Goal: Check status: Check status

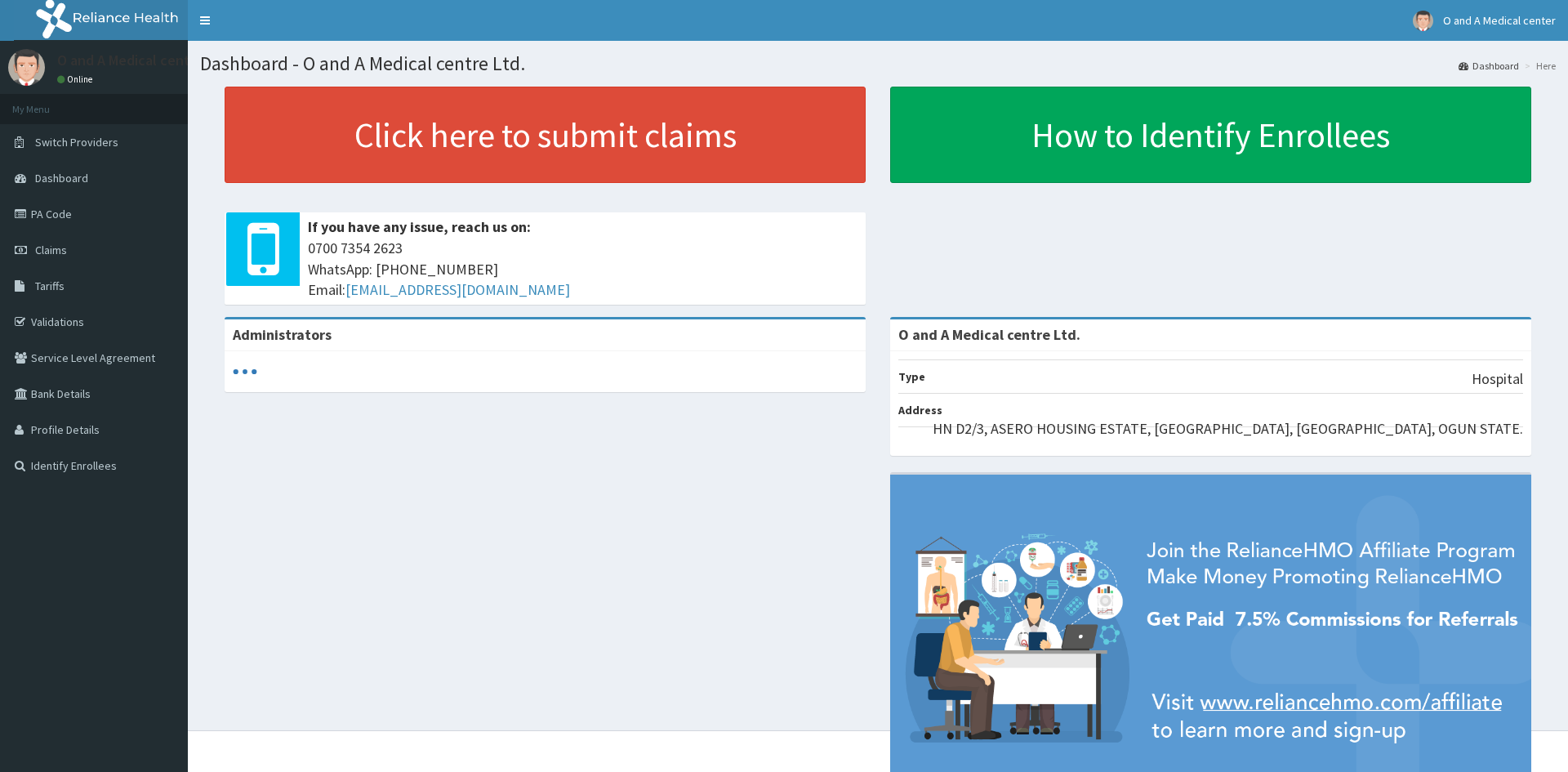
click at [92, 256] on link "Claims" at bounding box center [93, 250] width 188 height 36
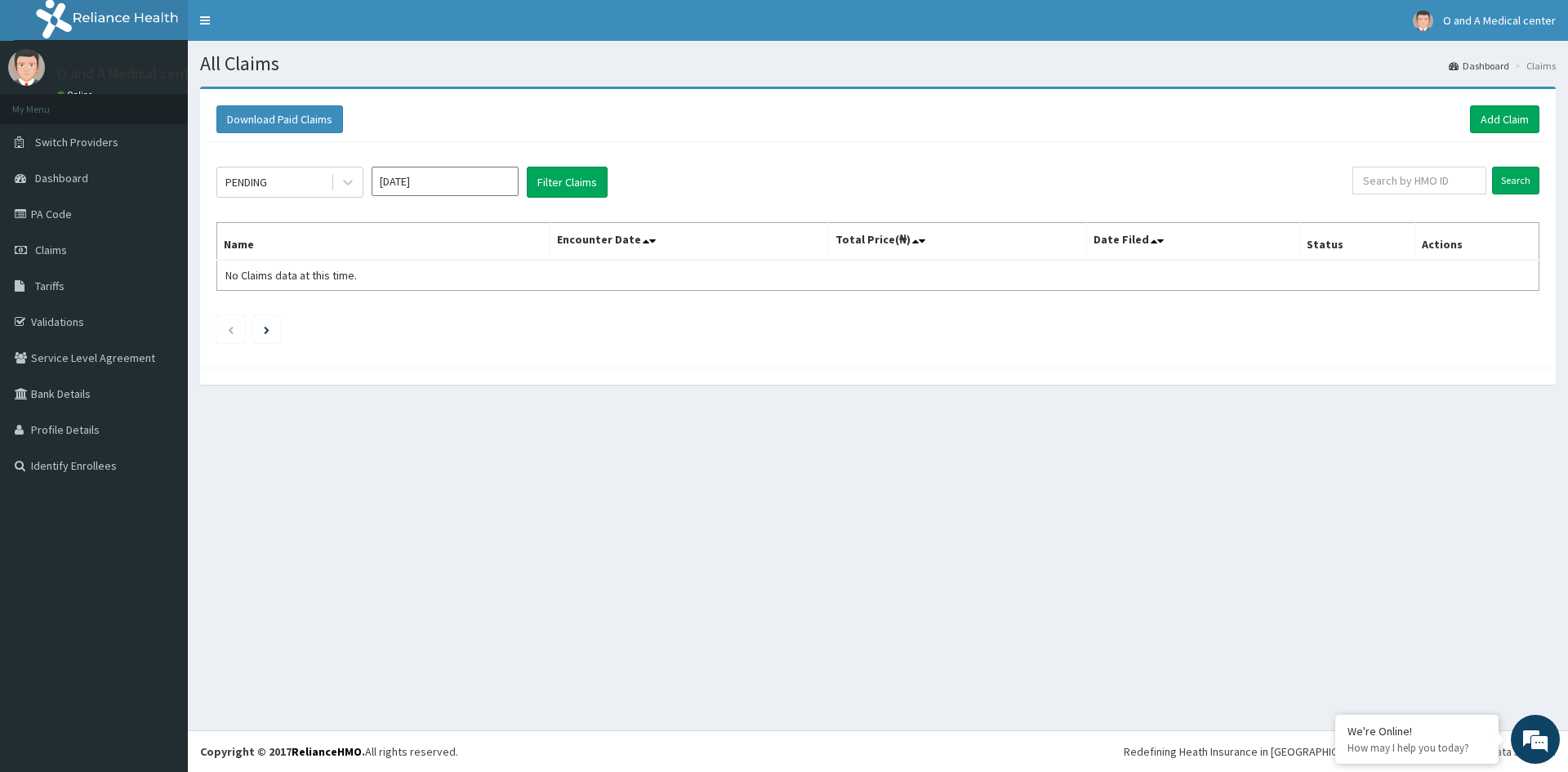
click at [564, 506] on div "All Claims Dashboard Claims Download Paid Claims Add Claim × Note you can only …" at bounding box center [878, 385] width 1380 height 690
click at [357, 181] on div at bounding box center [348, 182] width 29 height 29
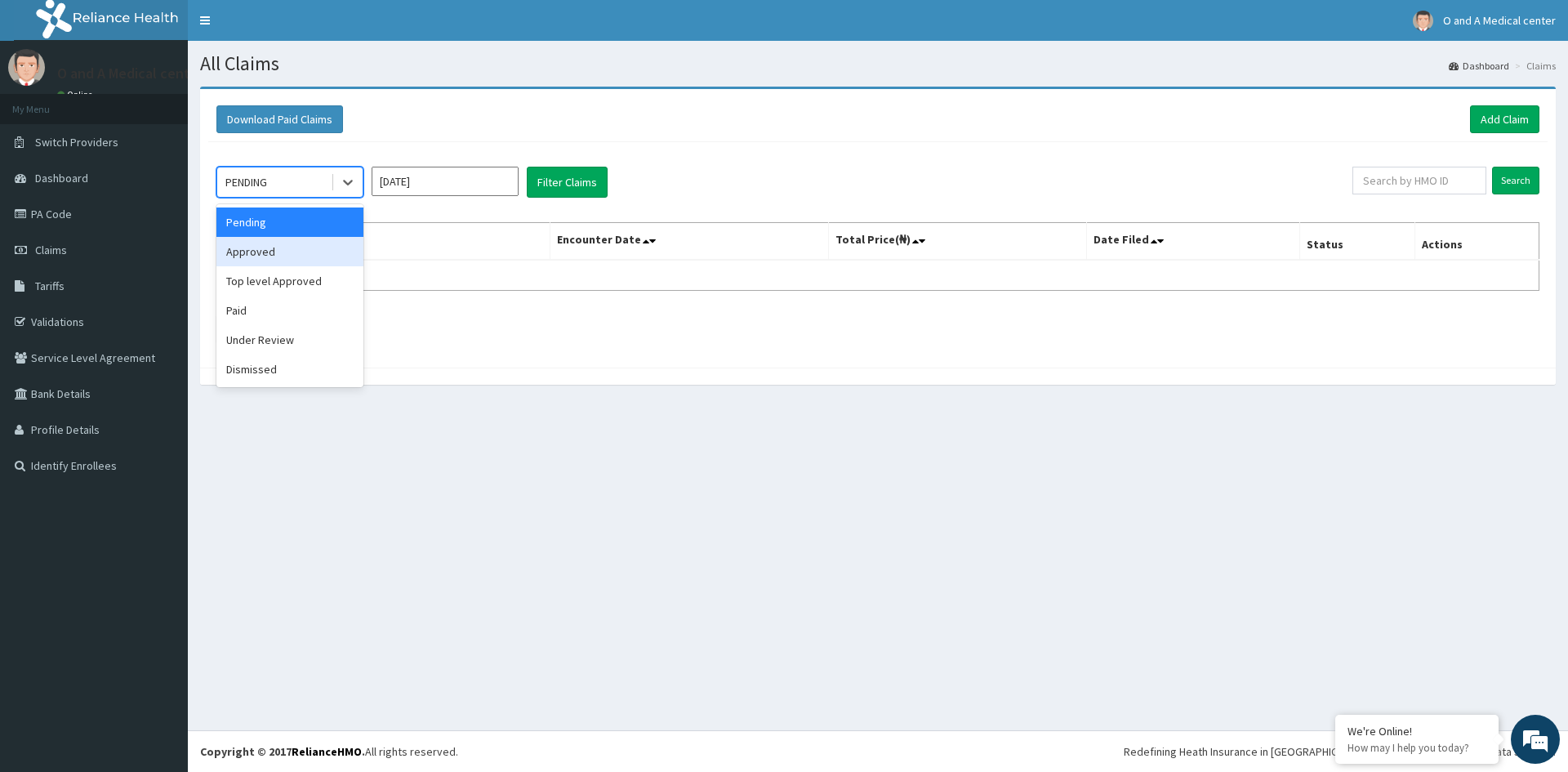
click at [344, 244] on div "Approved" at bounding box center [290, 252] width 147 height 29
click at [573, 183] on button "Filter Claims" at bounding box center [567, 182] width 81 height 31
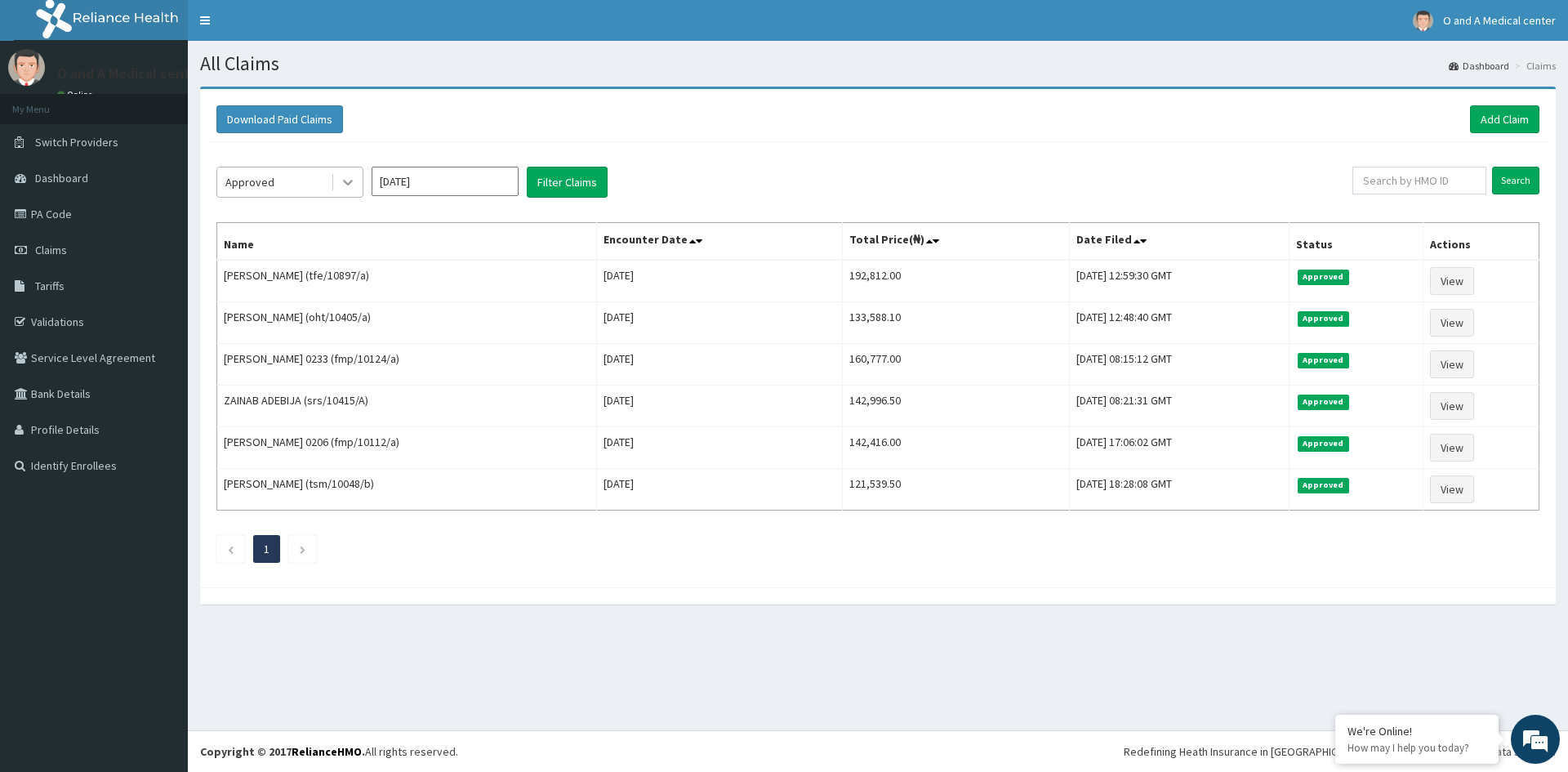
click at [341, 178] on icon at bounding box center [348, 182] width 16 height 16
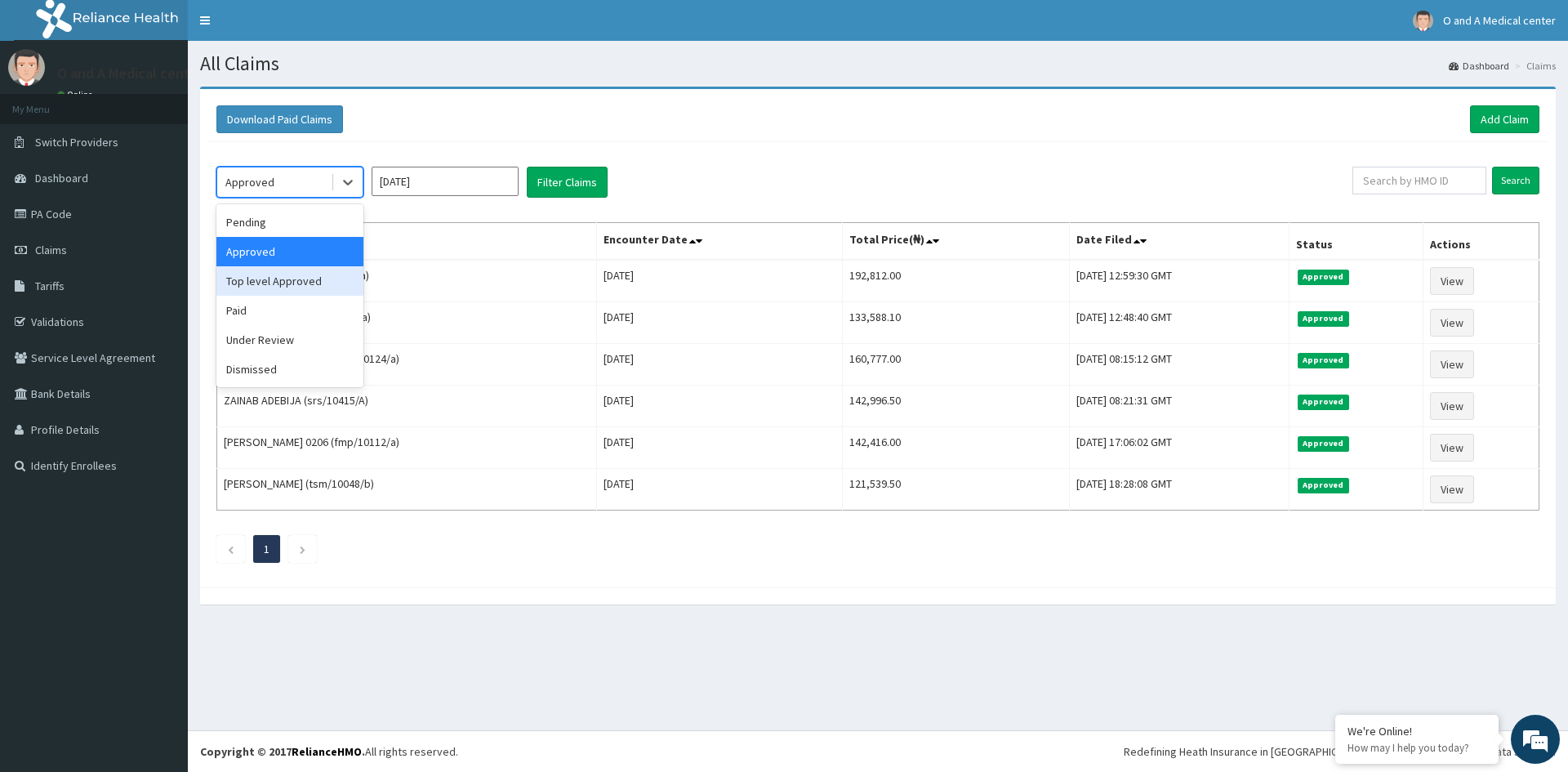
click at [330, 280] on div "Top level Approved" at bounding box center [290, 281] width 147 height 29
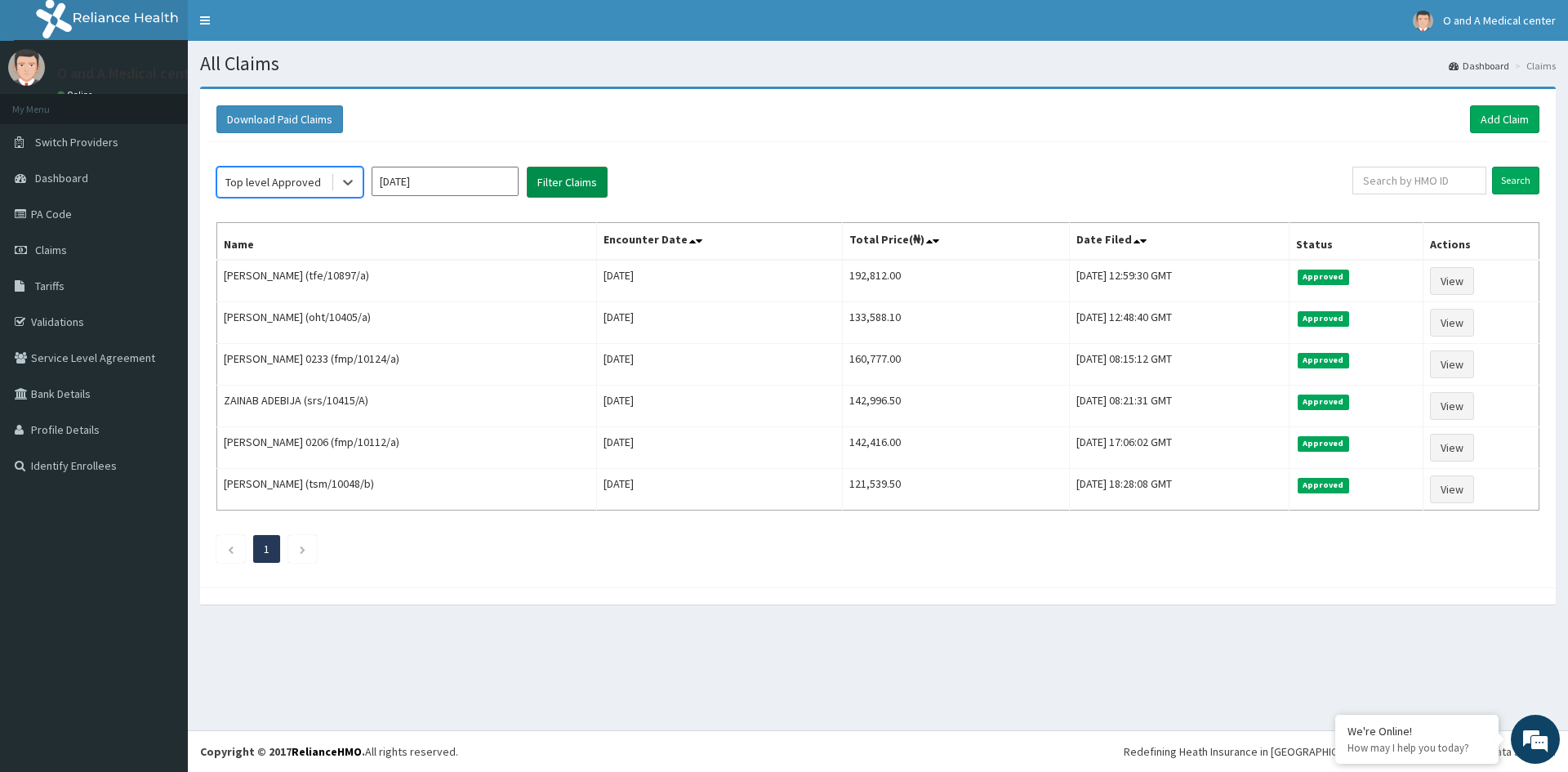
click at [545, 188] on button "Filter Claims" at bounding box center [567, 182] width 81 height 31
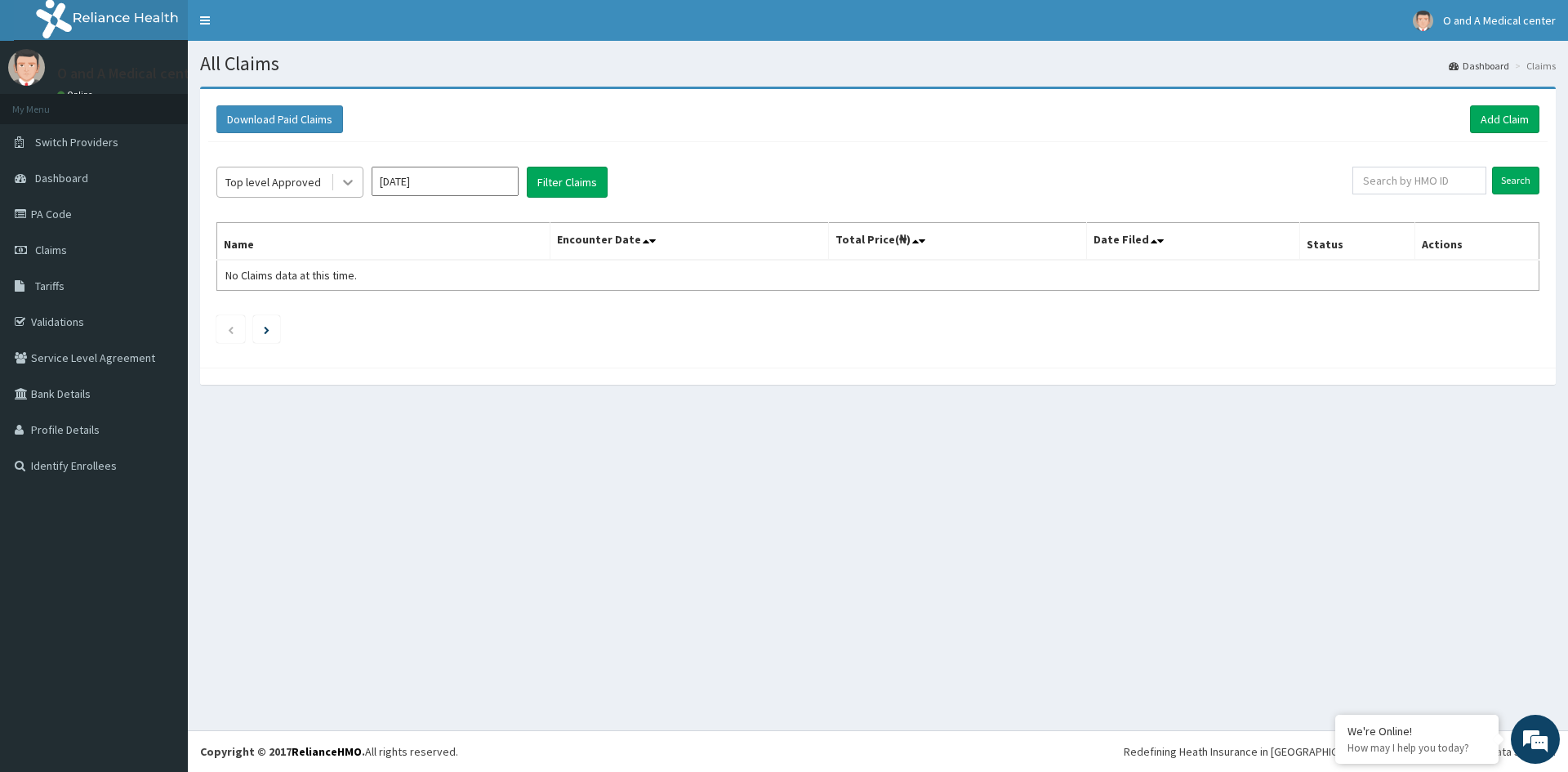
click at [345, 185] on icon at bounding box center [348, 182] width 16 height 16
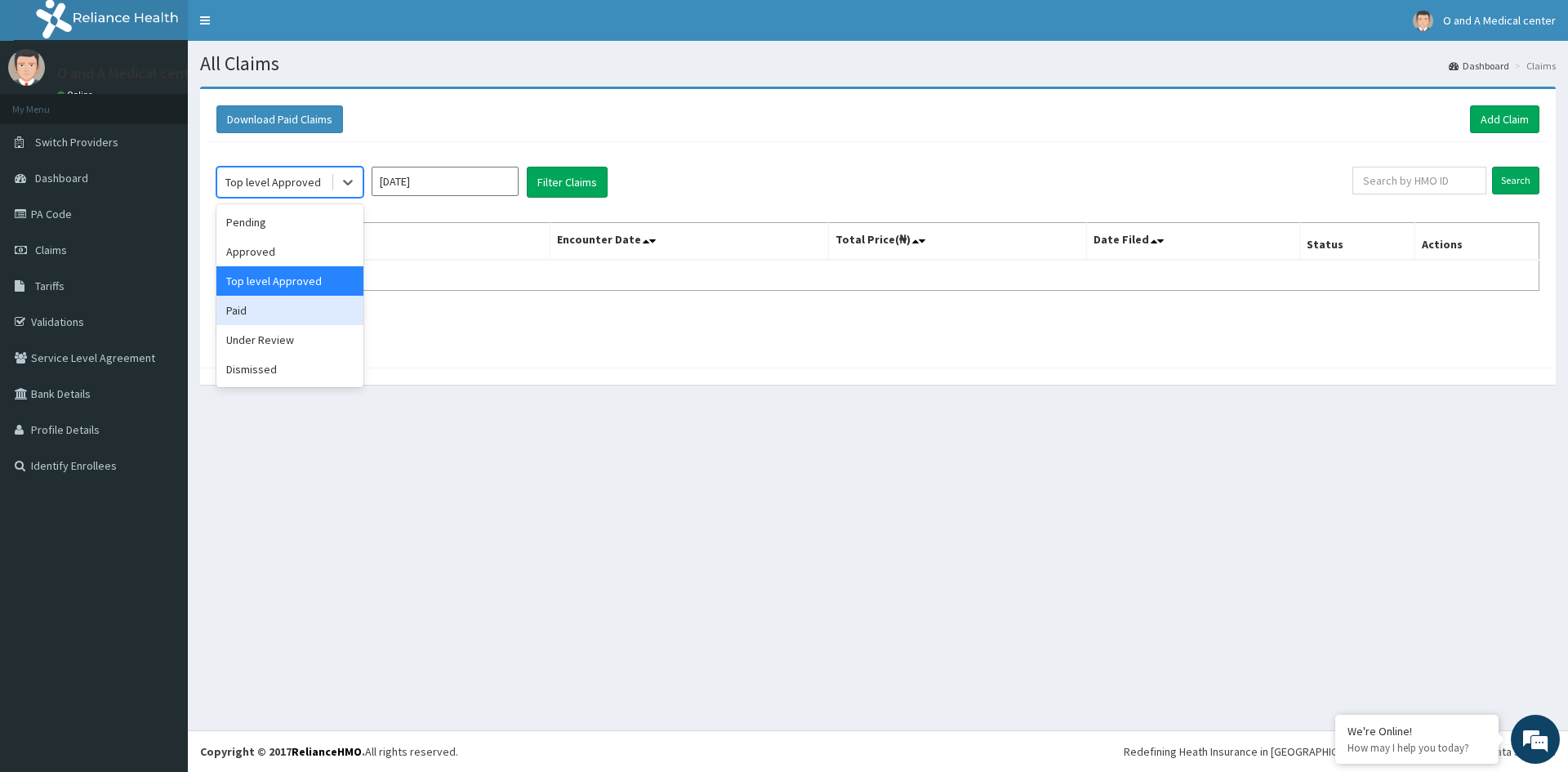
click at [305, 312] on div "Paid" at bounding box center [290, 310] width 147 height 29
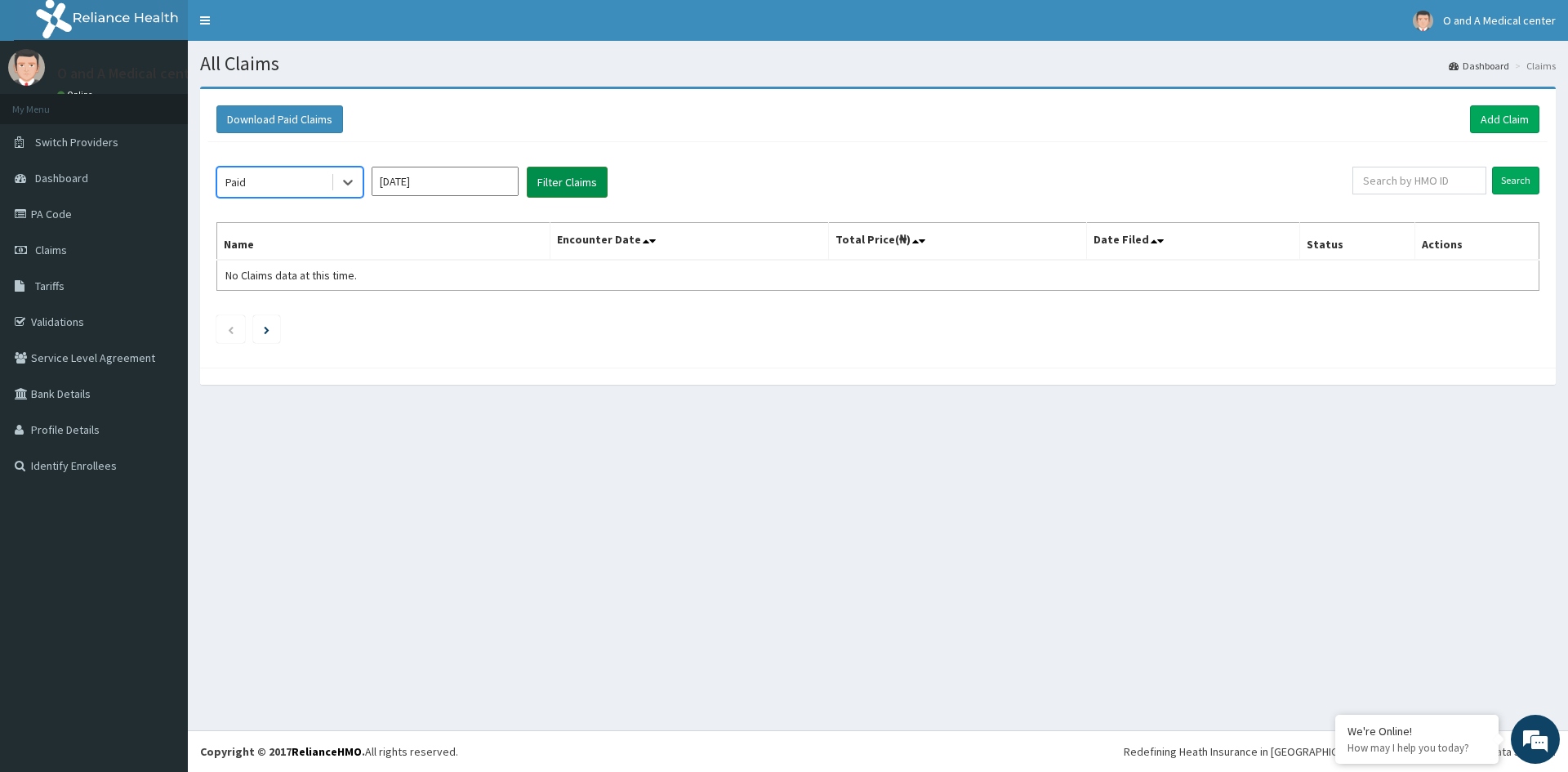
click at [540, 186] on button "Filter Claims" at bounding box center [567, 182] width 81 height 31
click at [350, 188] on icon at bounding box center [348, 182] width 16 height 16
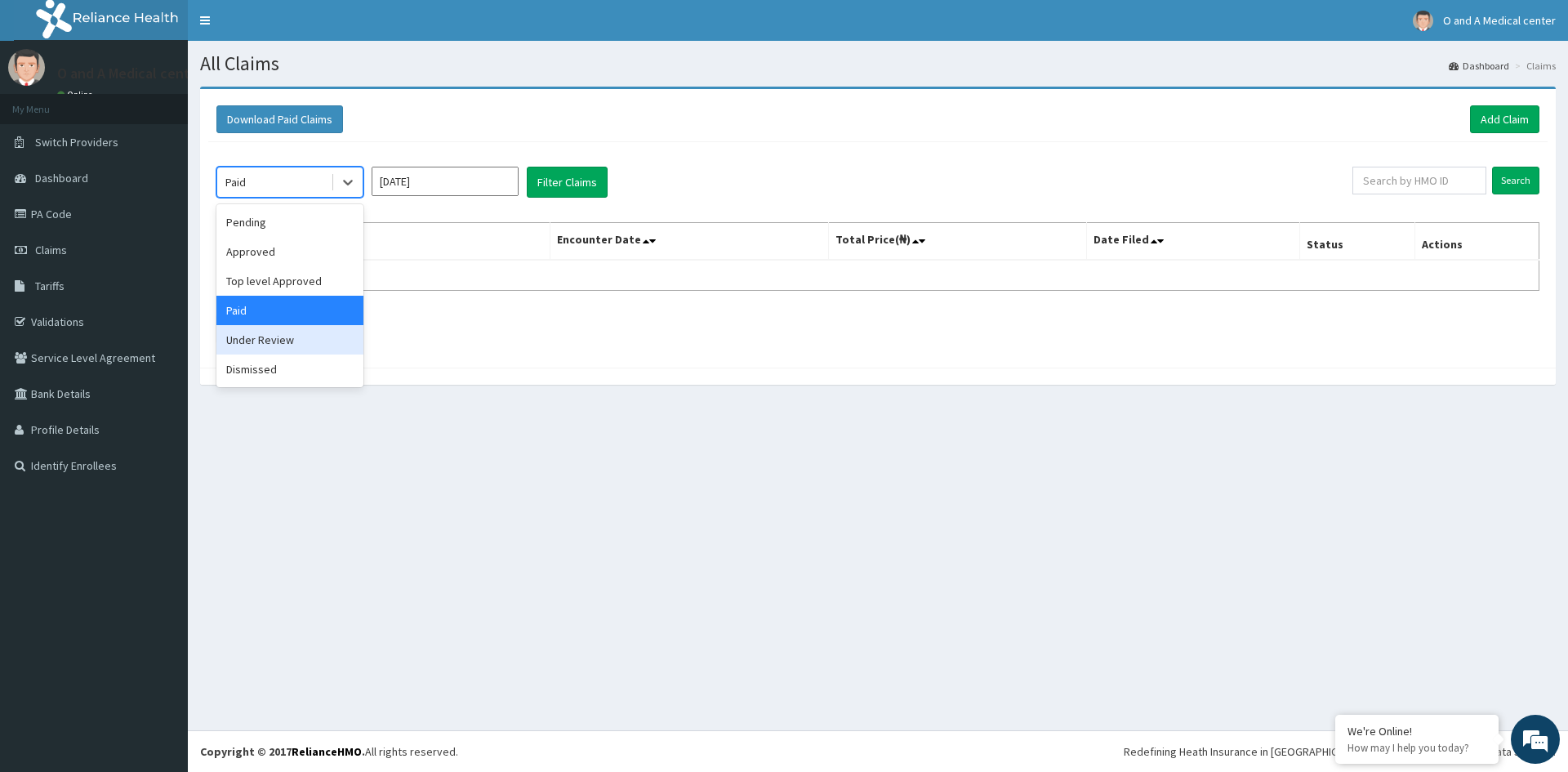
click at [332, 331] on div "Under Review" at bounding box center [290, 340] width 147 height 29
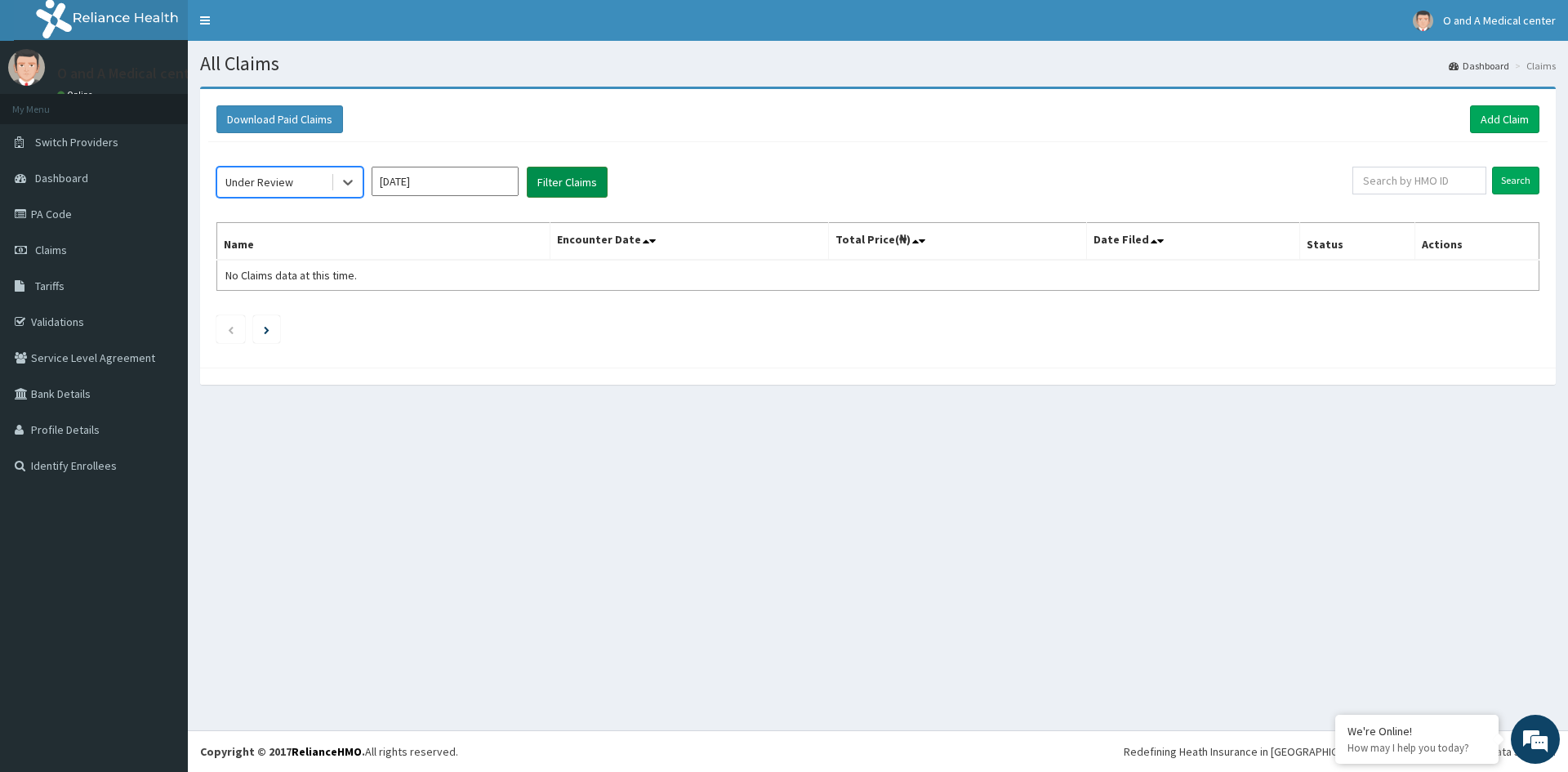
click at [553, 189] on button "Filter Claims" at bounding box center [567, 182] width 81 height 31
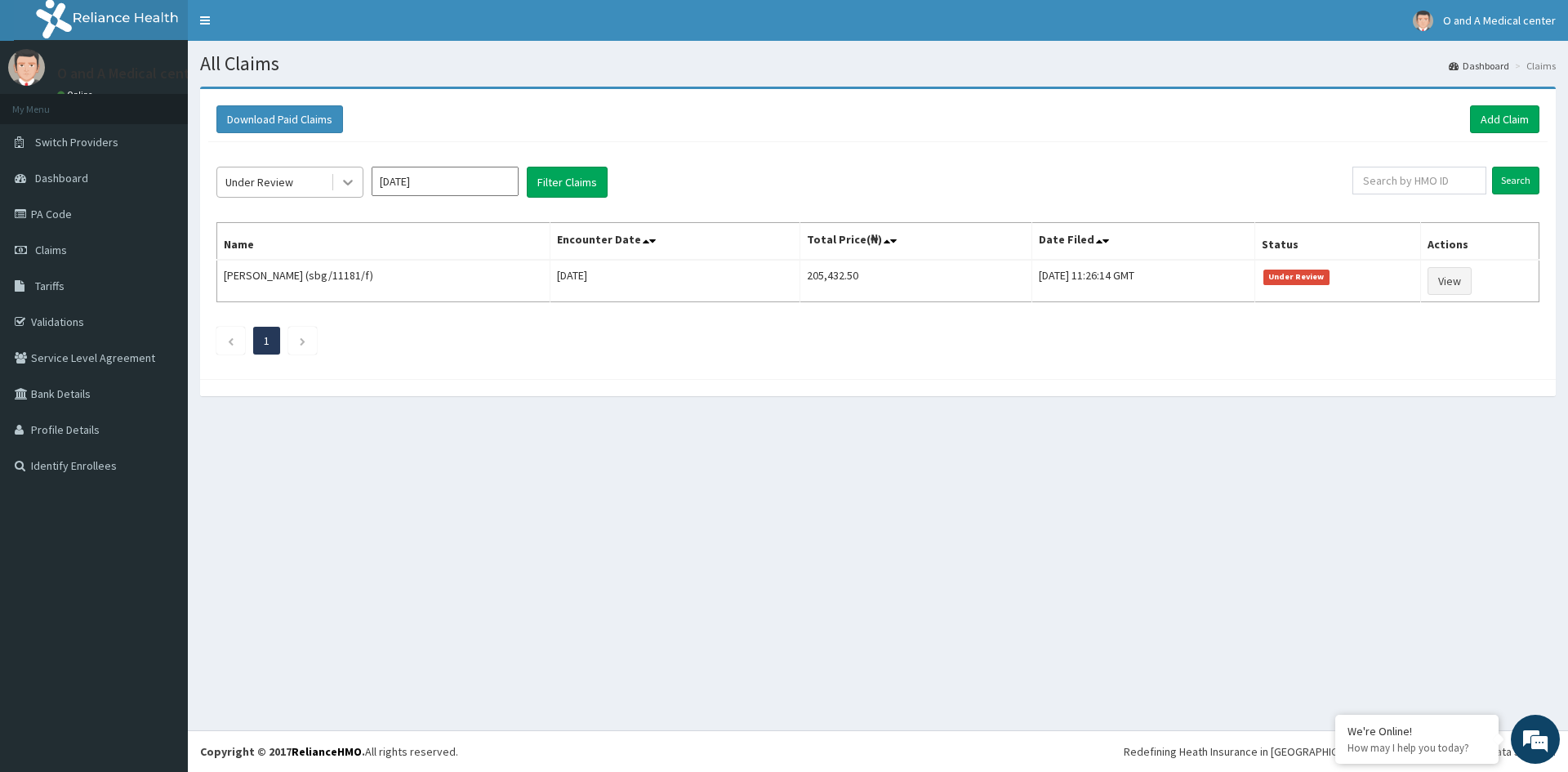
click at [350, 177] on icon at bounding box center [348, 182] width 16 height 16
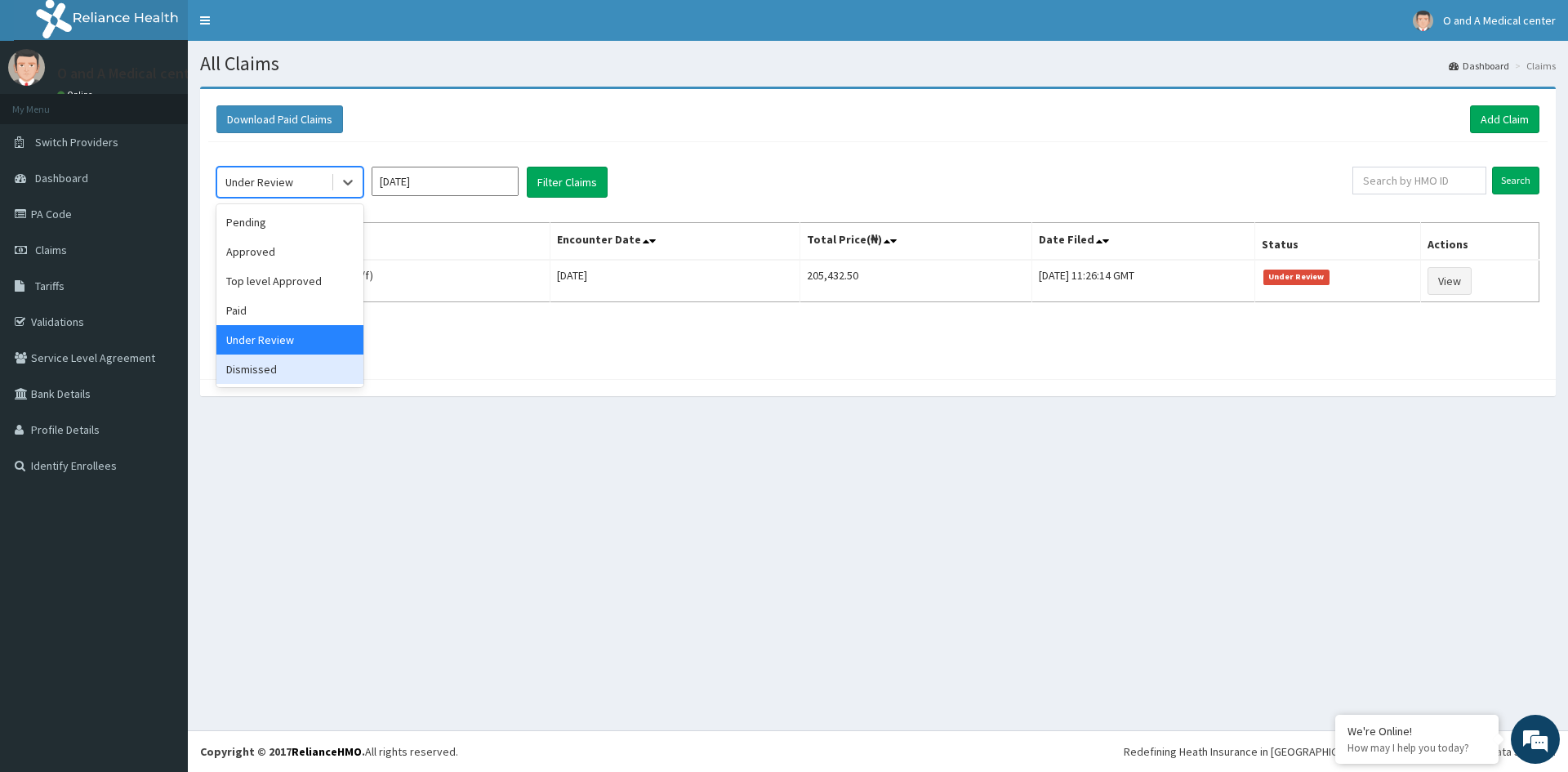
click at [330, 361] on div "Dismissed" at bounding box center [290, 369] width 147 height 29
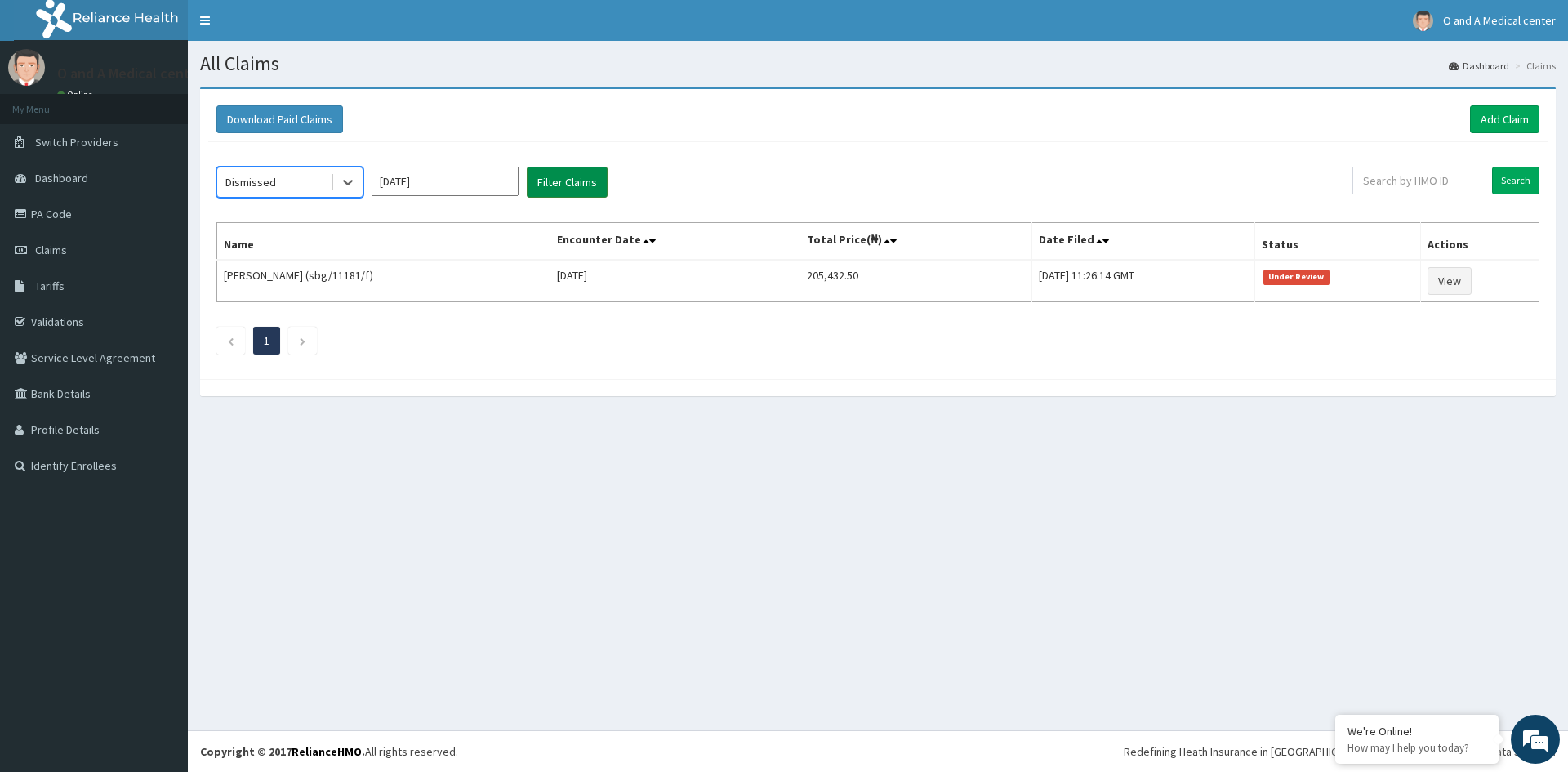
click at [554, 192] on button "Filter Claims" at bounding box center [567, 182] width 81 height 31
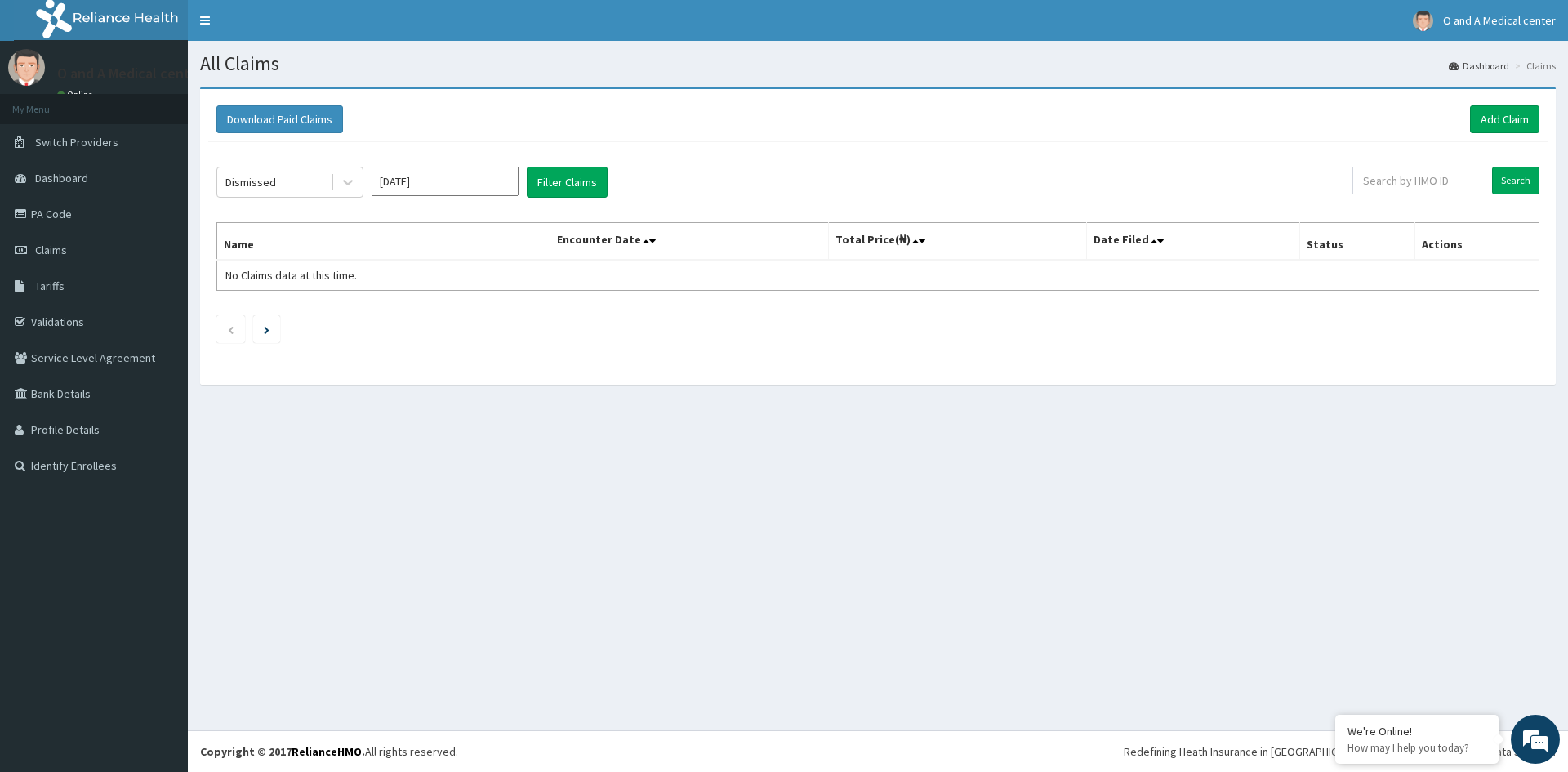
click at [418, 187] on input "[DATE]" at bounding box center [445, 181] width 147 height 29
click at [397, 309] on div "[DATE]" at bounding box center [397, 317] width 33 height 30
type input "[DATE]"
click at [548, 186] on button "Filter Claims" at bounding box center [567, 182] width 81 height 31
click at [347, 189] on icon at bounding box center [348, 182] width 16 height 16
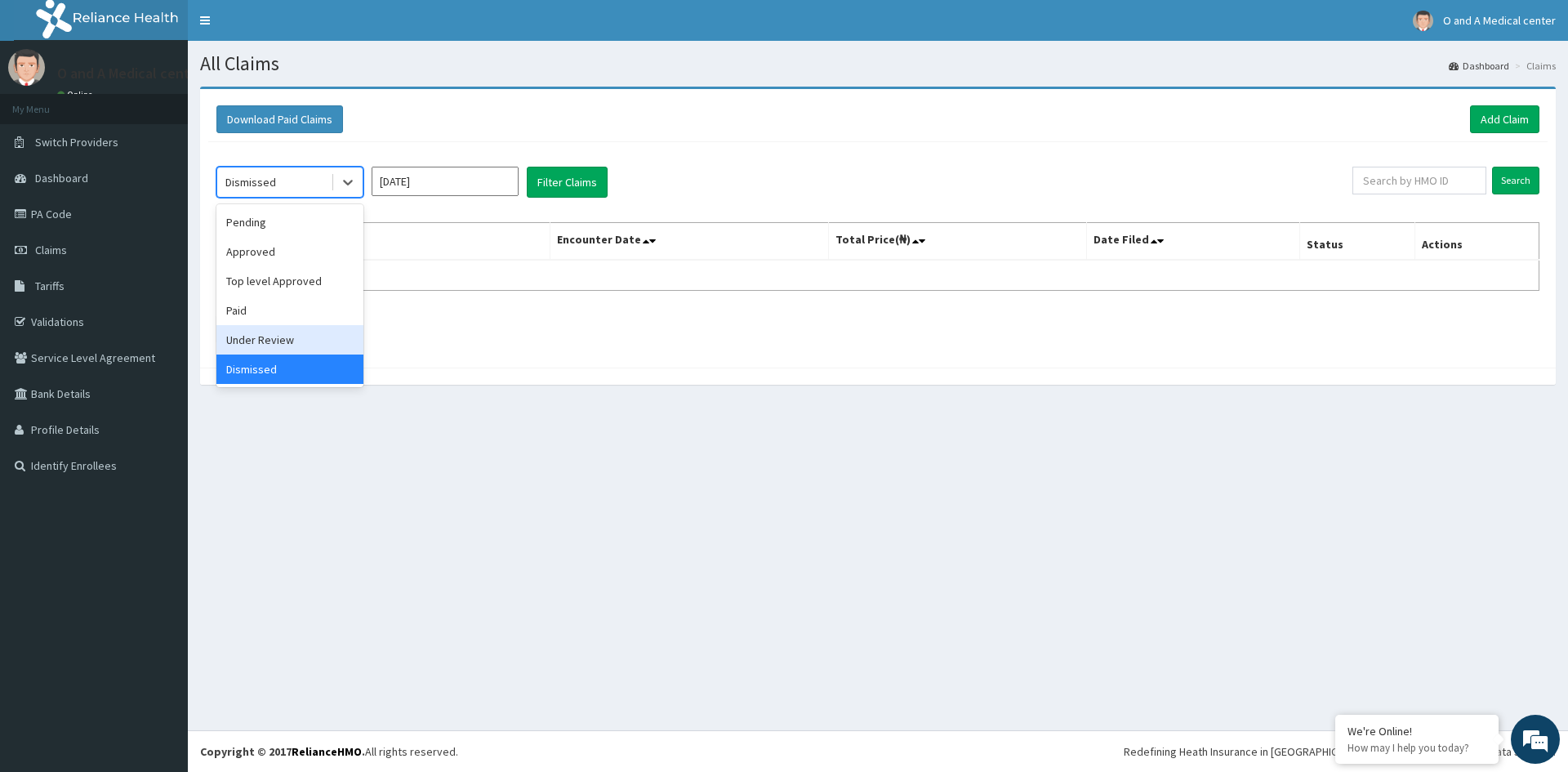
click at [319, 339] on div "Under Review" at bounding box center [290, 340] width 147 height 29
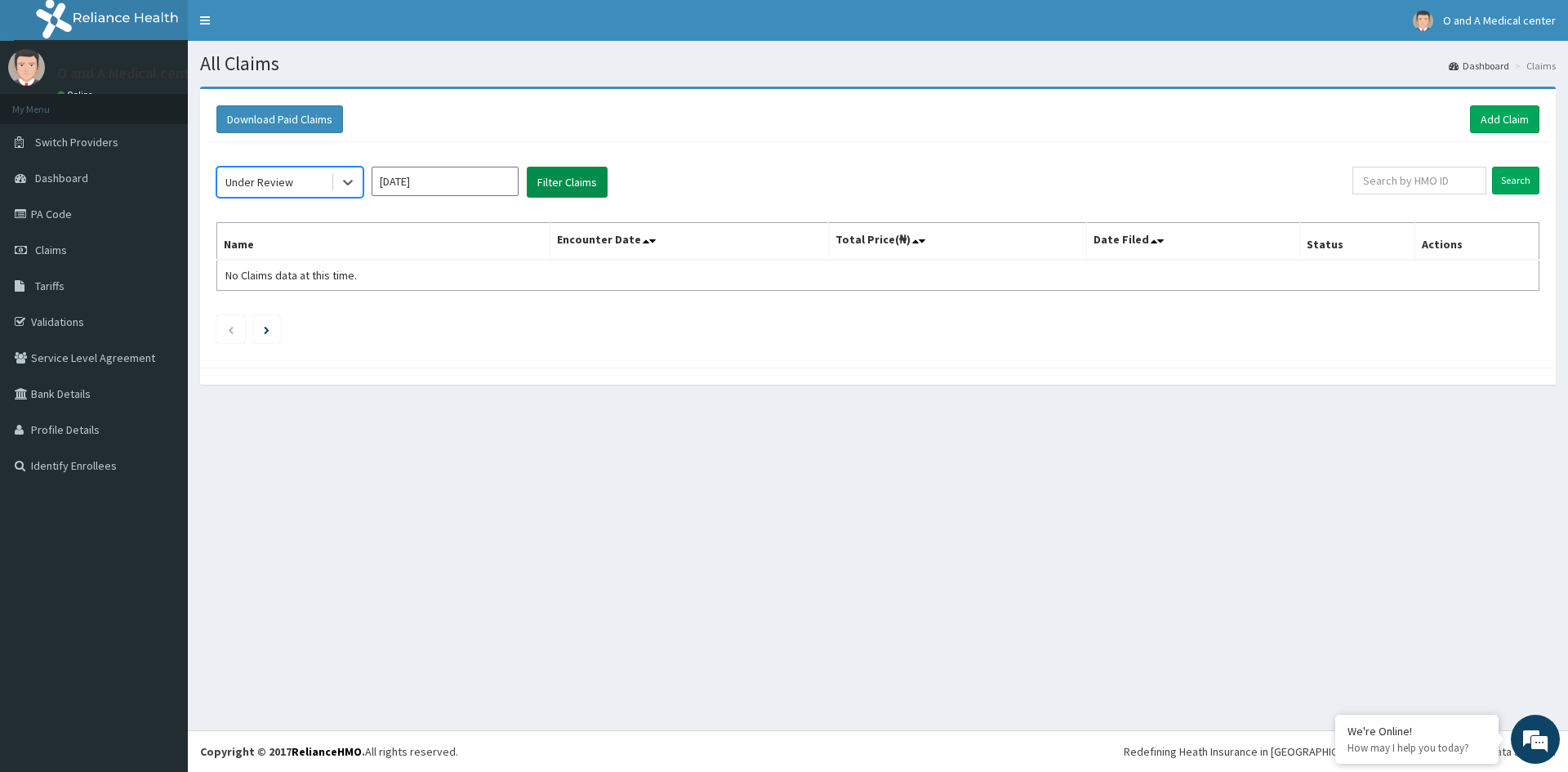
click at [576, 174] on button "Filter Claims" at bounding box center [567, 182] width 81 height 31
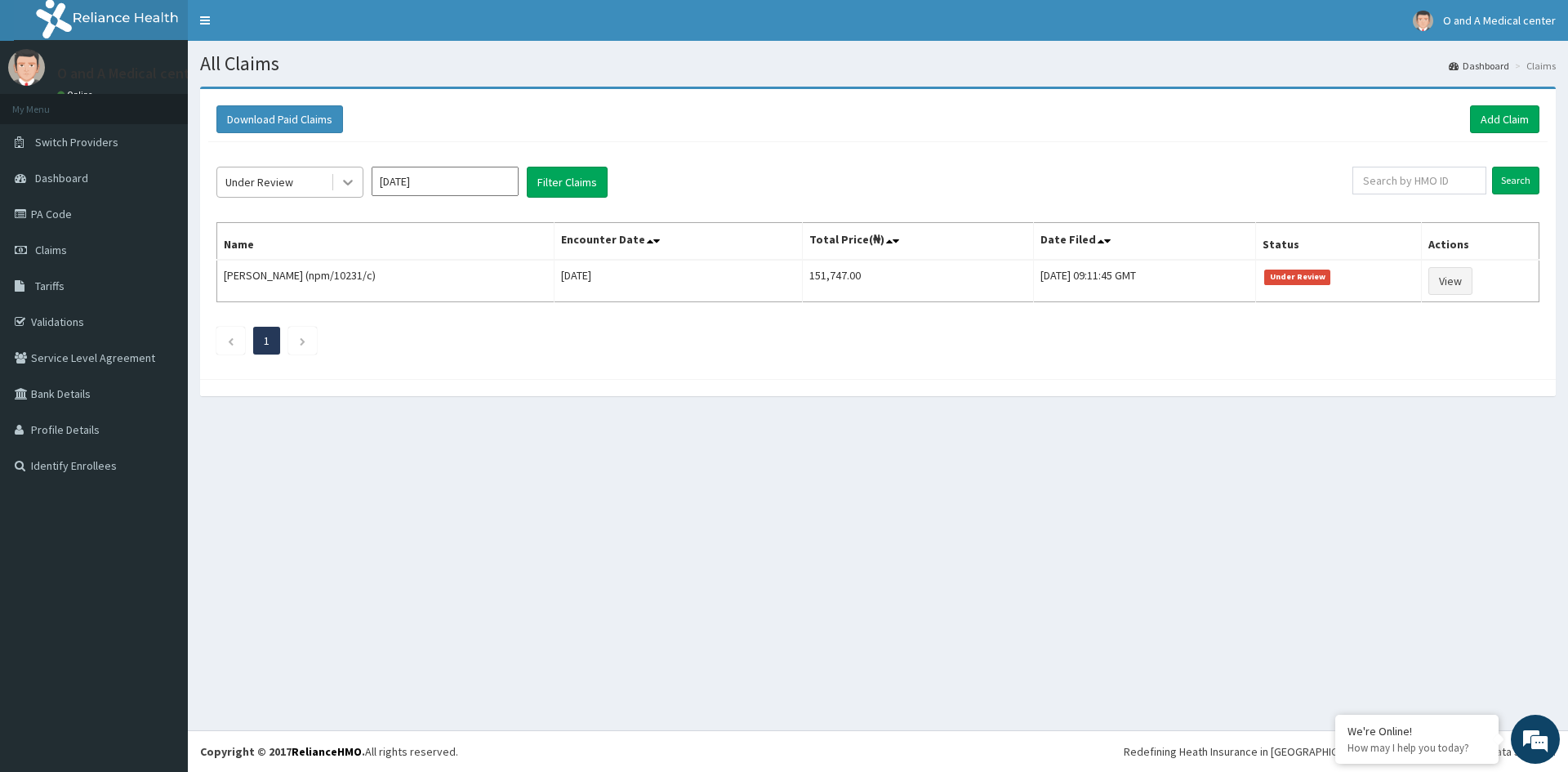
click at [351, 188] on icon at bounding box center [348, 182] width 16 height 16
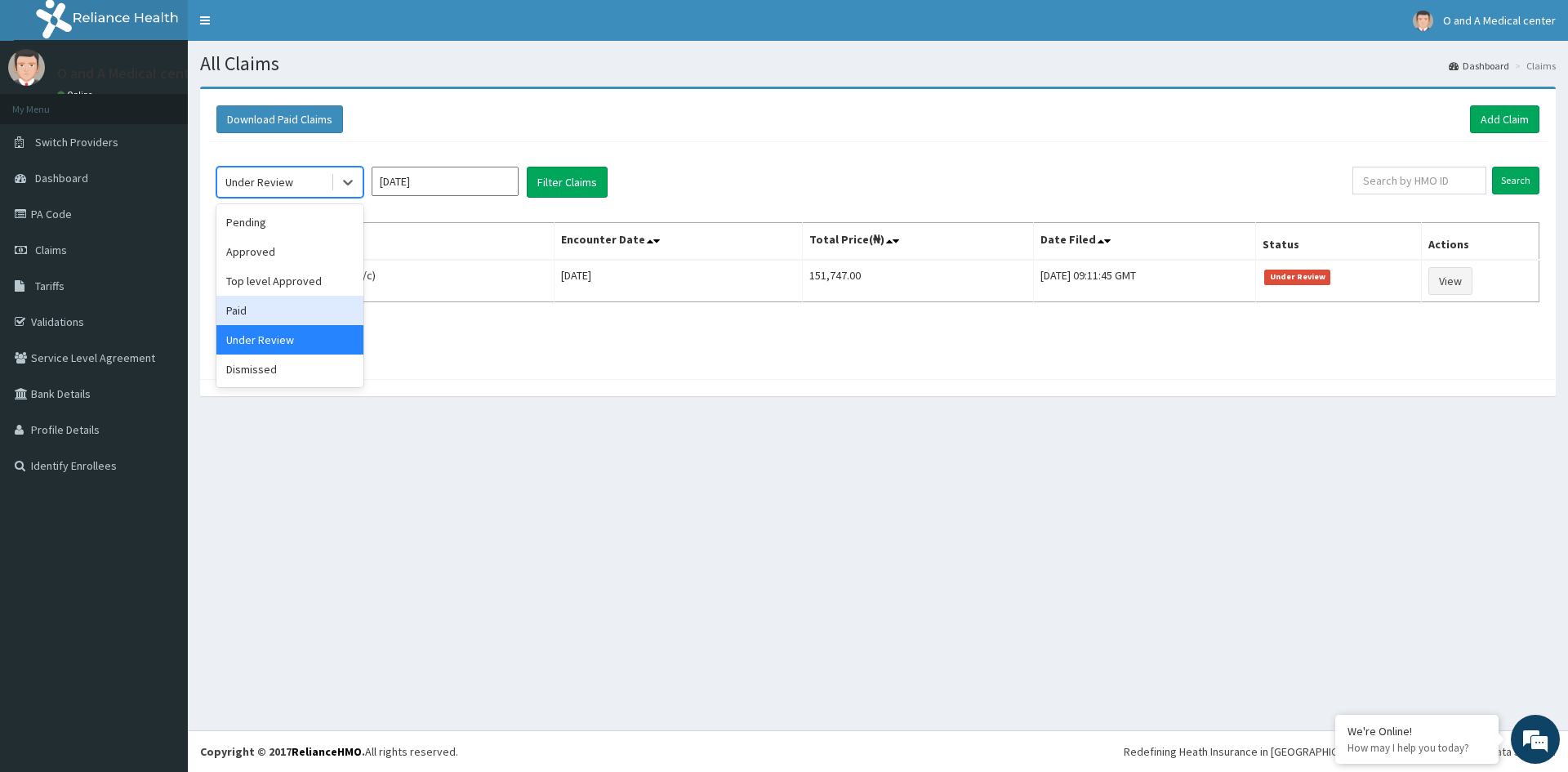
click at [286, 304] on div "Paid" at bounding box center [290, 310] width 147 height 29
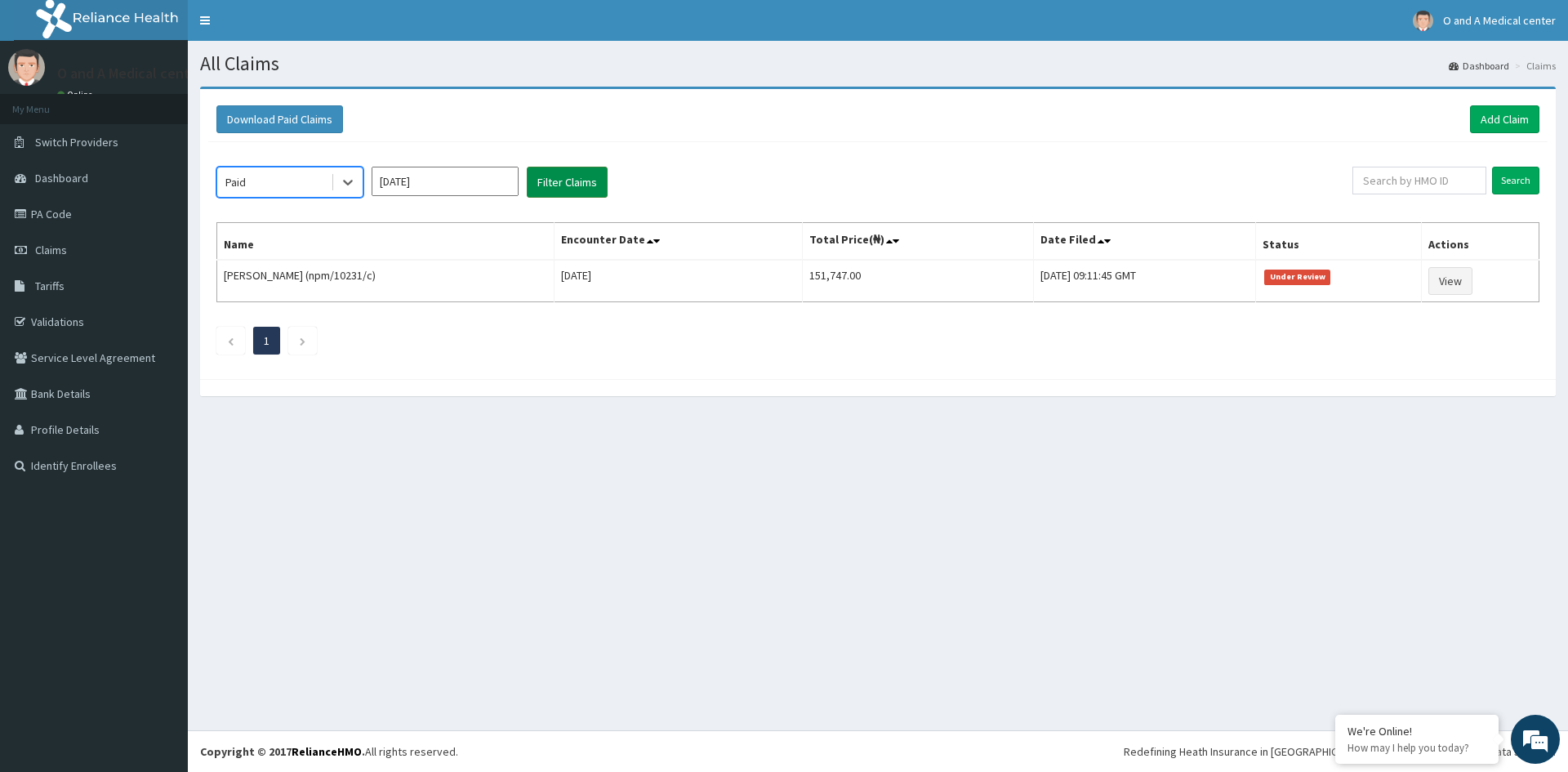
click at [544, 175] on button "Filter Claims" at bounding box center [567, 182] width 81 height 31
